Goal: Task Accomplishment & Management: Manage account settings

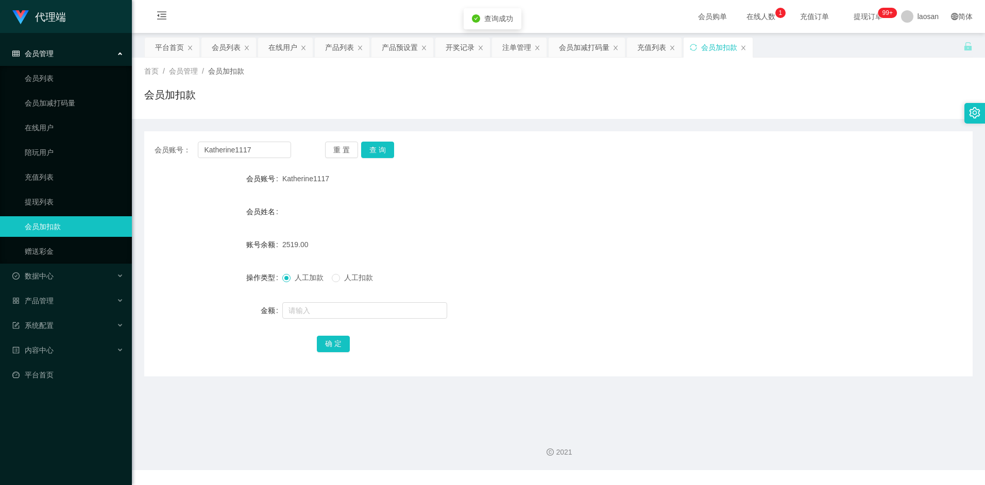
click at [54, 264] on li "会员管理 会员列表 会员加减打码量 在线用户 陪玩用户 充值列表 提现列表 会员加扣款 赠送彩金" at bounding box center [66, 153] width 132 height 220
click at [55, 269] on div "数据中心" at bounding box center [66, 276] width 132 height 21
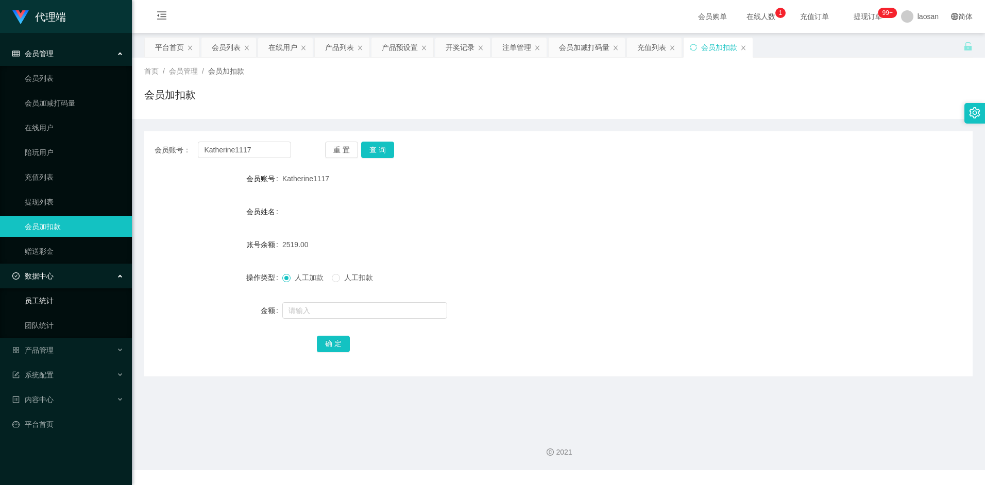
click at [78, 297] on link "员工统计" at bounding box center [74, 300] width 99 height 21
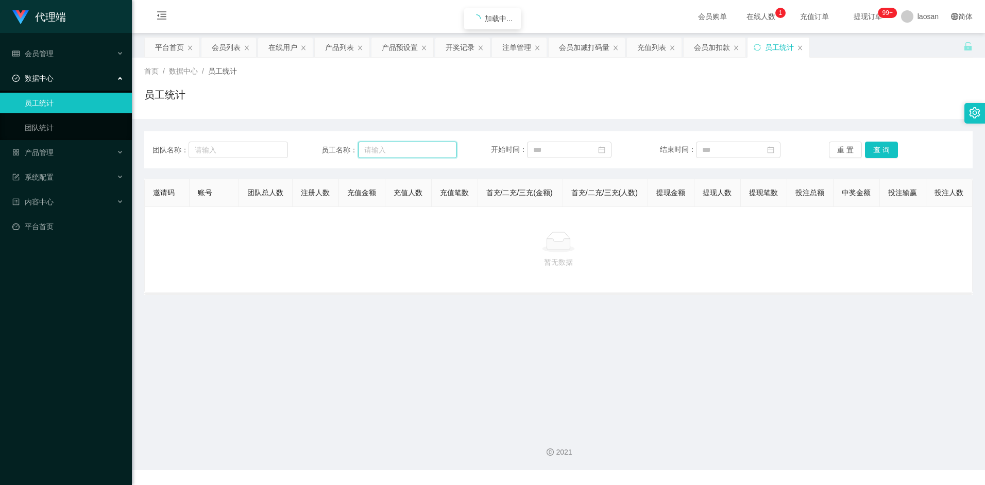
click at [379, 142] on input "text" at bounding box center [407, 150] width 99 height 16
click at [380, 145] on input "text" at bounding box center [407, 150] width 99 height 16
paste input "Katherine1117"
type input "Katherine1117"
click at [876, 151] on button "查 询" at bounding box center [881, 150] width 33 height 16
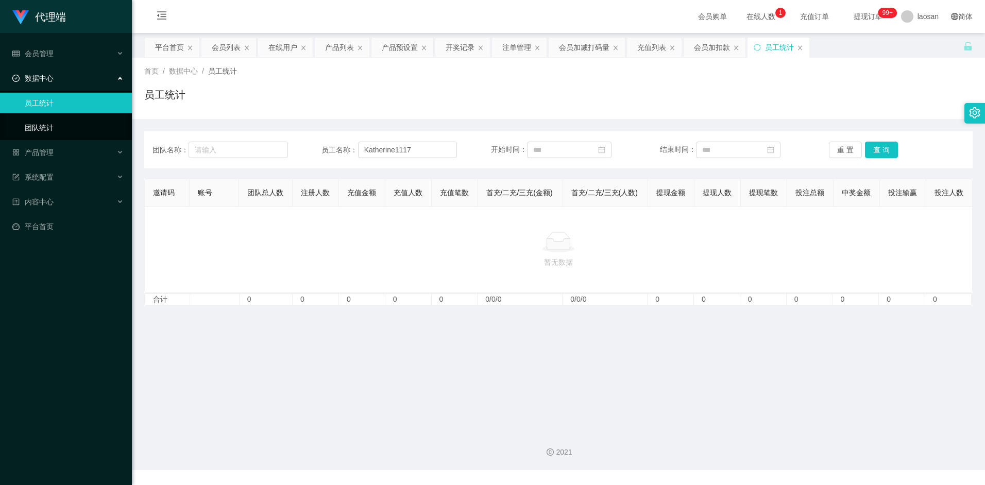
click at [78, 123] on link "团队统计" at bounding box center [74, 127] width 99 height 21
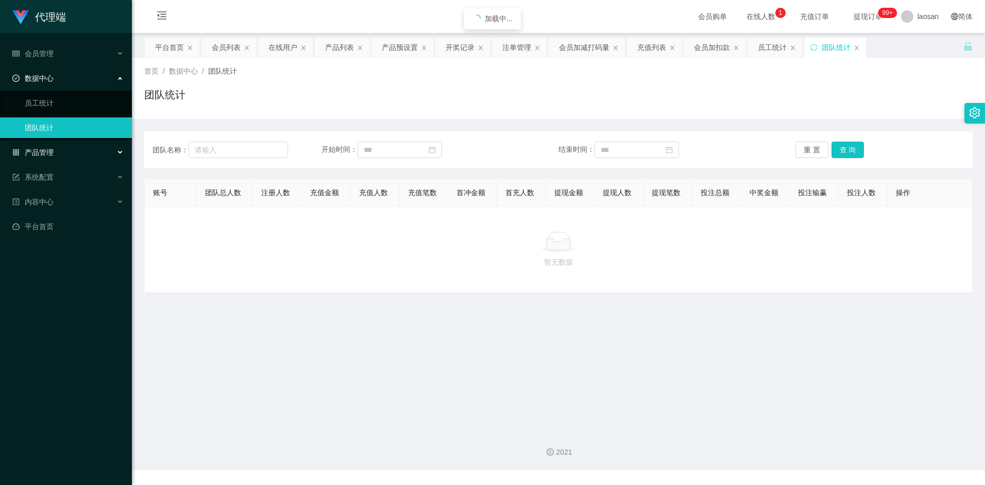
click at [75, 156] on div "产品管理" at bounding box center [66, 152] width 132 height 21
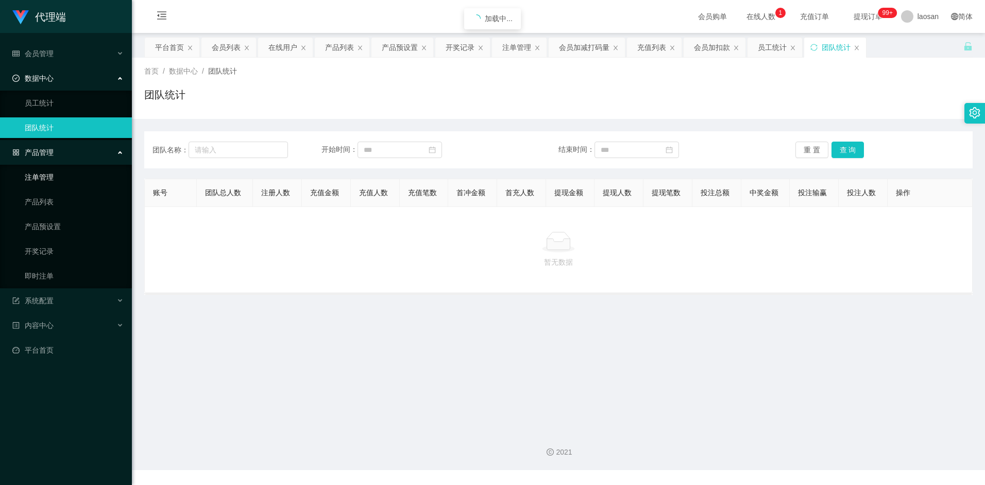
click at [47, 171] on link "注单管理" at bounding box center [74, 177] width 99 height 21
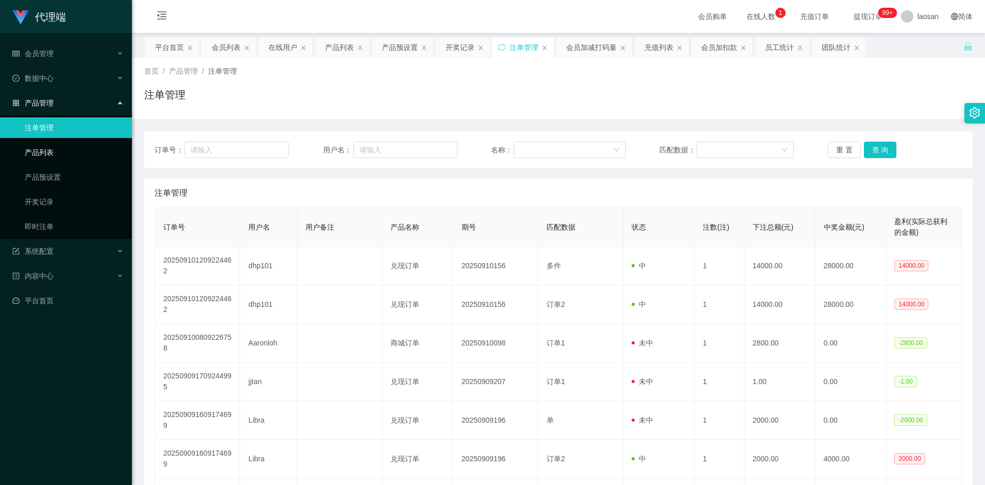
click at [80, 156] on link "产品列表" at bounding box center [74, 152] width 99 height 21
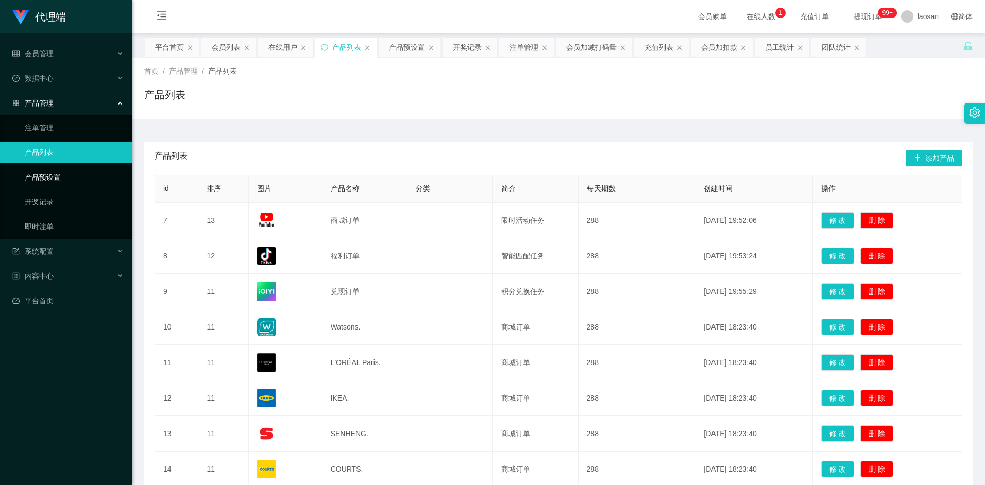
click at [79, 180] on link "产品预设置" at bounding box center [74, 177] width 99 height 21
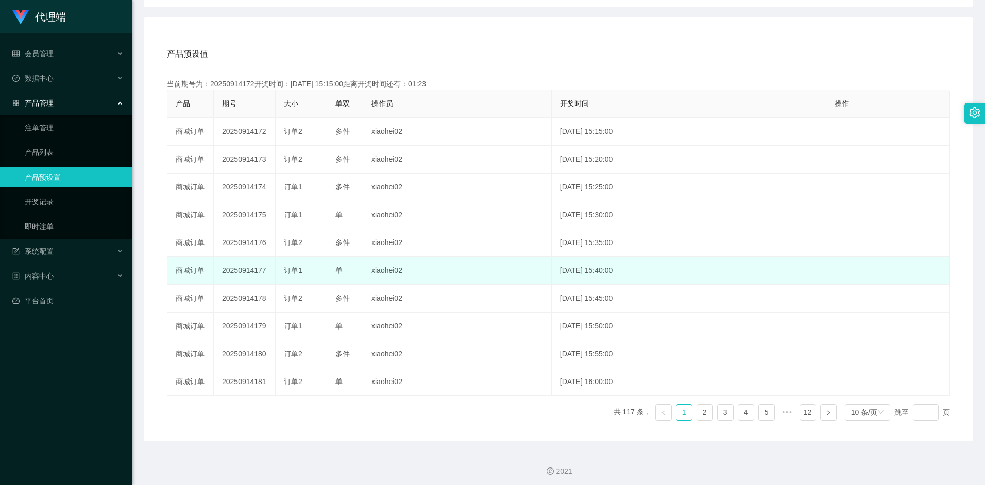
scroll to position [170, 0]
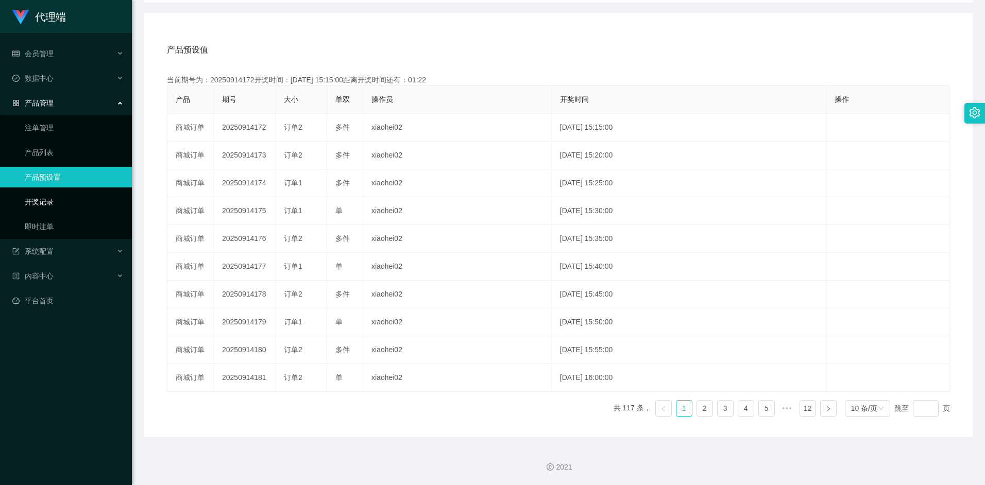
click at [88, 204] on link "开奖记录" at bounding box center [74, 202] width 99 height 21
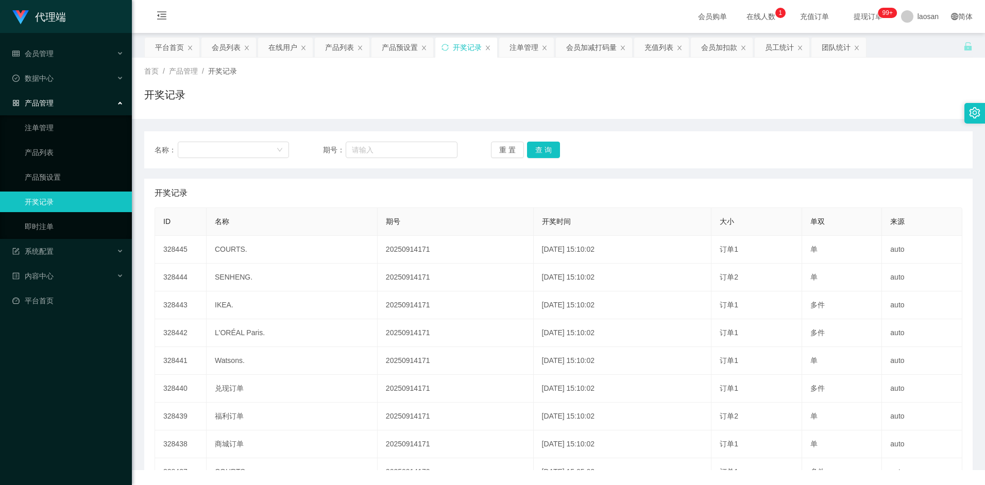
click at [66, 265] on ul "会员管理 会员列表 会员加减打码量 在线用户 陪玩用户 充值列表 提现列表 会员加扣款 赠送彩金 数据中心 员工统计 团队统计 产品管理 注单管理 产品列表 …" at bounding box center [66, 177] width 132 height 288
click at [73, 256] on div "系统配置" at bounding box center [66, 251] width 132 height 21
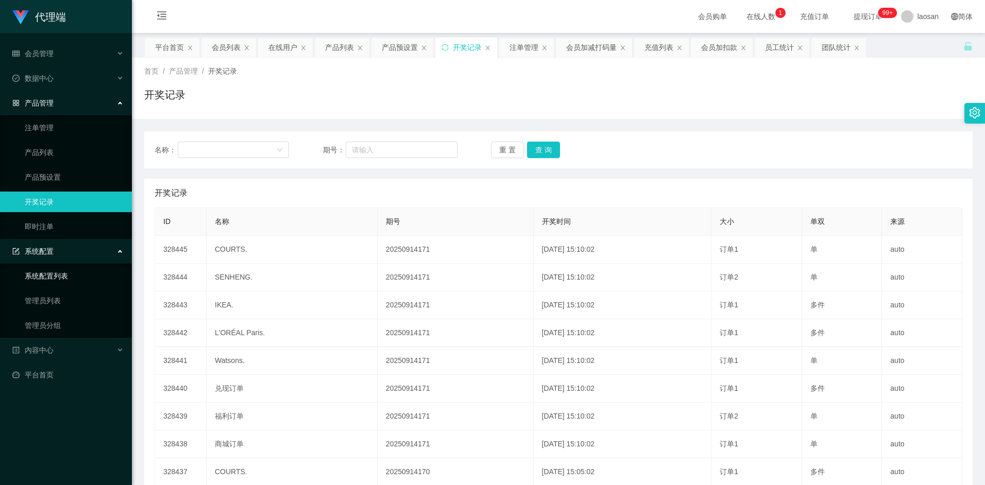
click at [67, 278] on link "系统配置列表" at bounding box center [74, 276] width 99 height 21
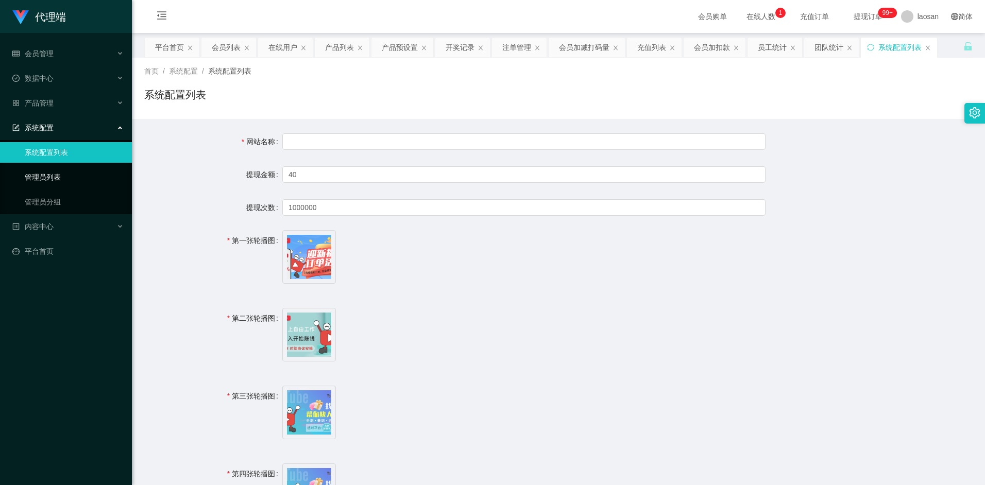
click at [66, 178] on link "管理员列表" at bounding box center [74, 177] width 99 height 21
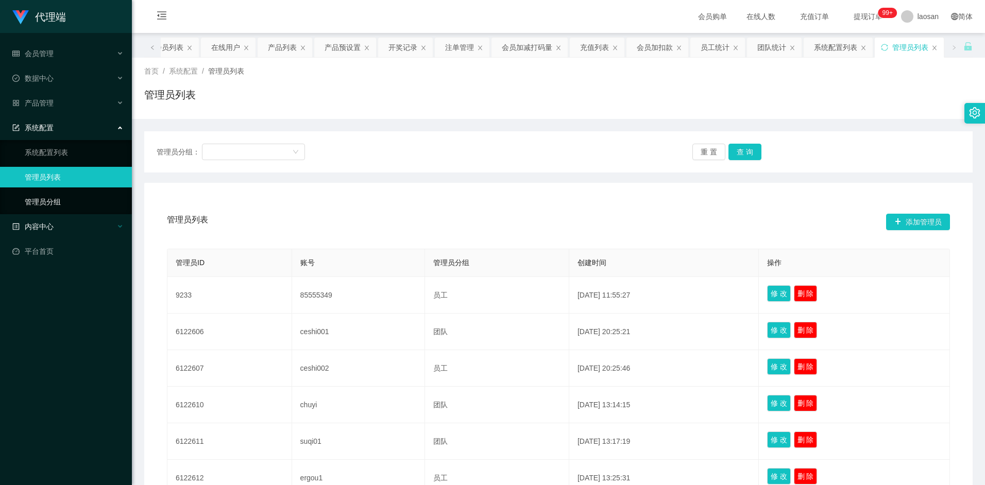
click at [62, 221] on div "内容中心" at bounding box center [66, 226] width 132 height 21
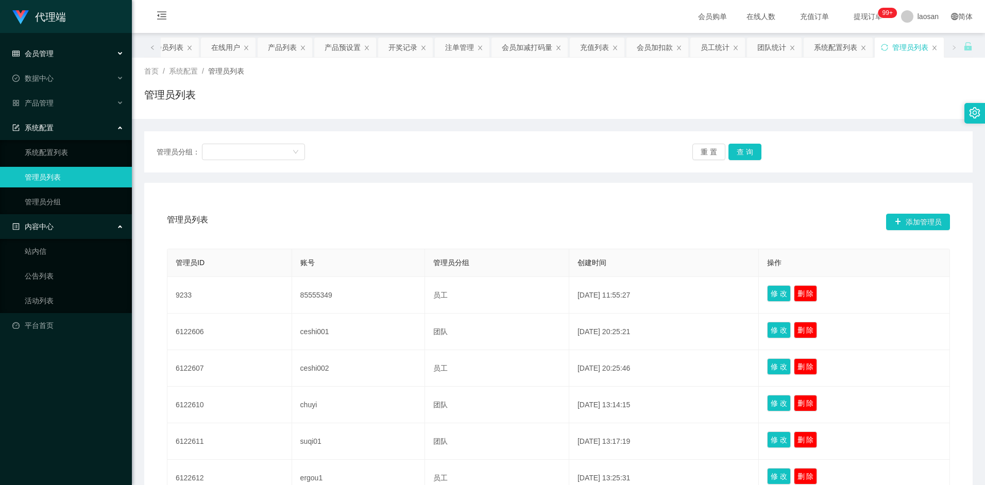
click at [60, 51] on div "会员管理" at bounding box center [66, 53] width 132 height 21
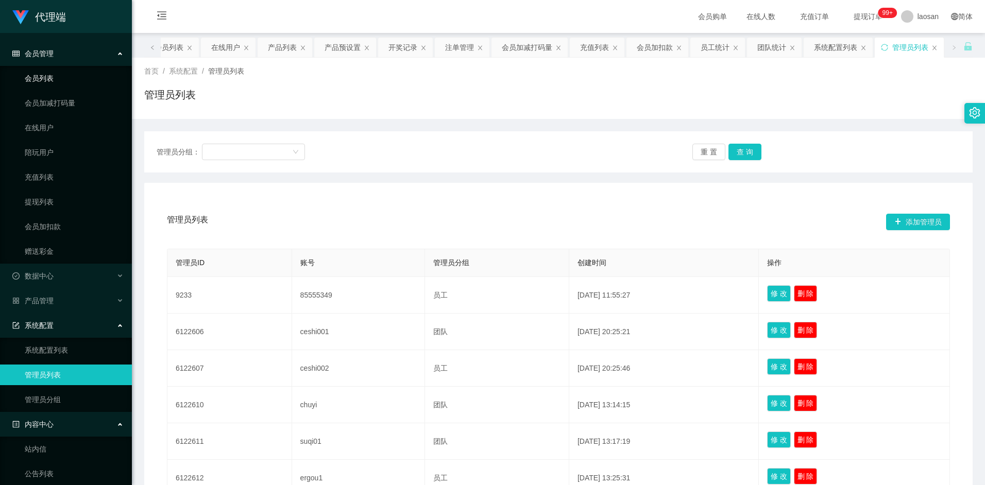
click at [66, 83] on link "会员列表" at bounding box center [74, 78] width 99 height 21
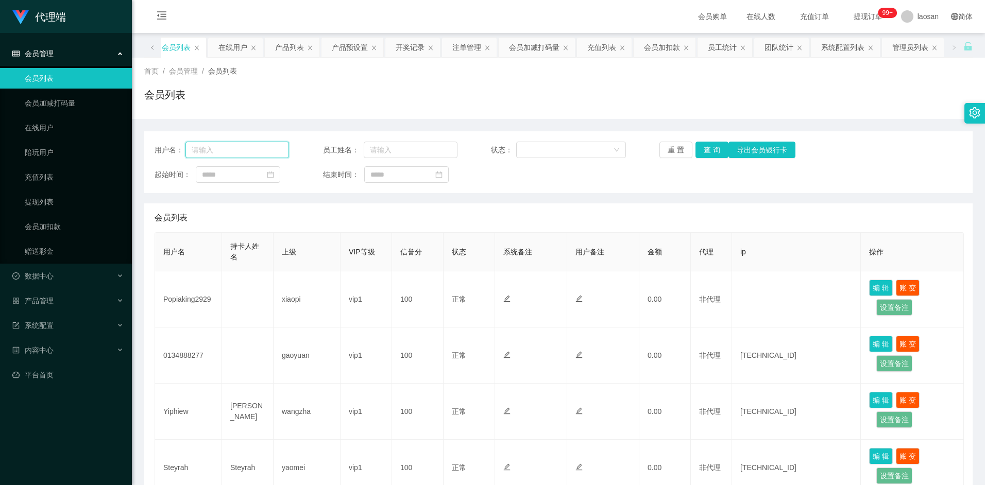
click at [242, 147] on input "text" at bounding box center [237, 150] width 104 height 16
paste input "Katherine1117"
type input "Katherine1117"
click at [717, 147] on button "查 询" at bounding box center [711, 150] width 33 height 16
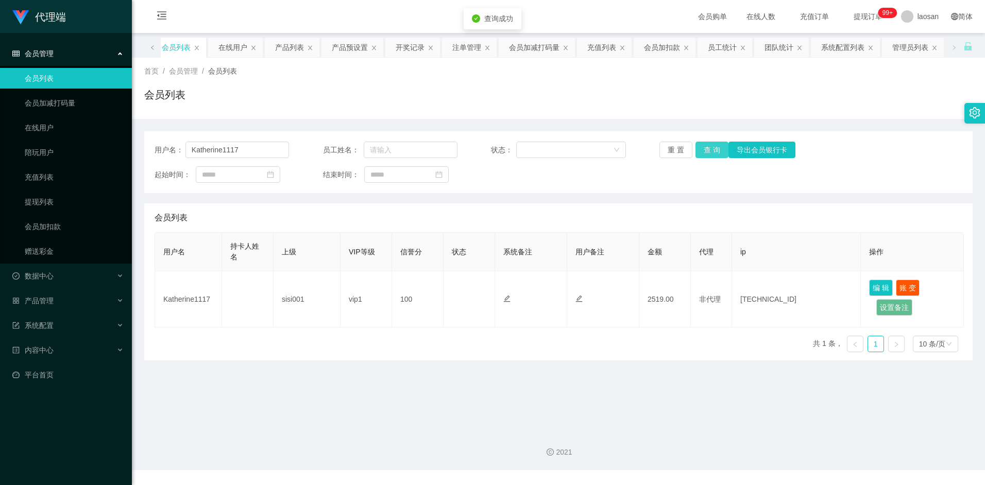
click at [717, 147] on button "查 询" at bounding box center [711, 150] width 33 height 16
click at [717, 147] on div "重 置 查 询 导出会员银行卡" at bounding box center [726, 150] width 134 height 16
click at [717, 147] on button "查 询" at bounding box center [717, 150] width 44 height 16
click at [717, 147] on div "重 置 查 询 导出会员银行卡" at bounding box center [726, 150] width 134 height 16
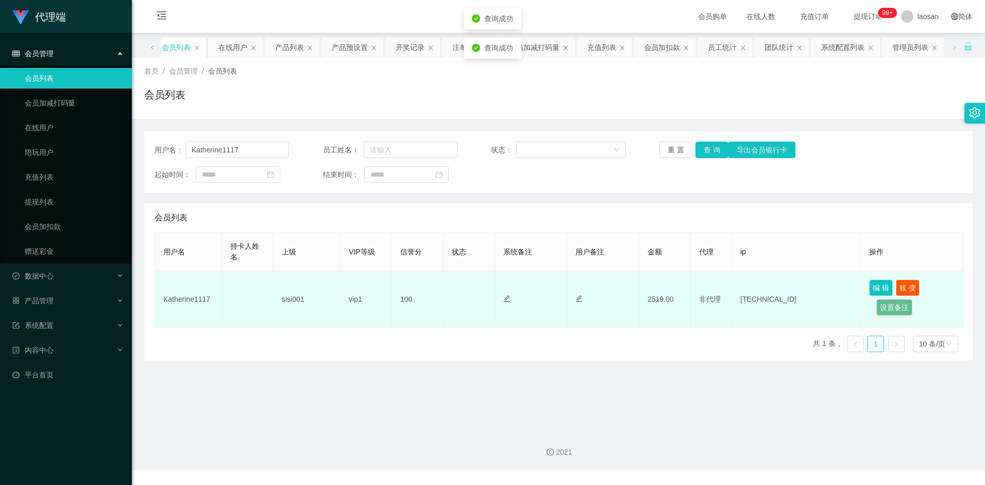
click at [298, 301] on td "sisi001" at bounding box center [306, 299] width 67 height 56
click at [296, 302] on td "sisi001" at bounding box center [306, 299] width 67 height 56
drag, startPoint x: 313, startPoint y: 303, endPoint x: 276, endPoint y: 302, distance: 37.6
click at [276, 302] on td "sisi001" at bounding box center [306, 299] width 67 height 56
drag, startPoint x: 276, startPoint y: 302, endPoint x: 308, endPoint y: 302, distance: 33.0
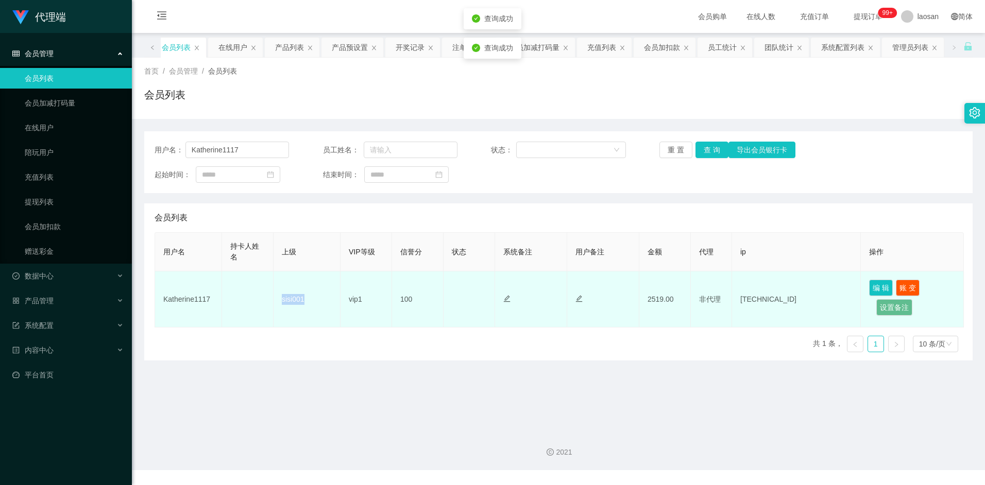
click at [308, 303] on td "sisi001" at bounding box center [306, 299] width 67 height 56
click at [298, 298] on td "sisi001" at bounding box center [306, 299] width 67 height 56
